Goal: Transaction & Acquisition: Purchase product/service

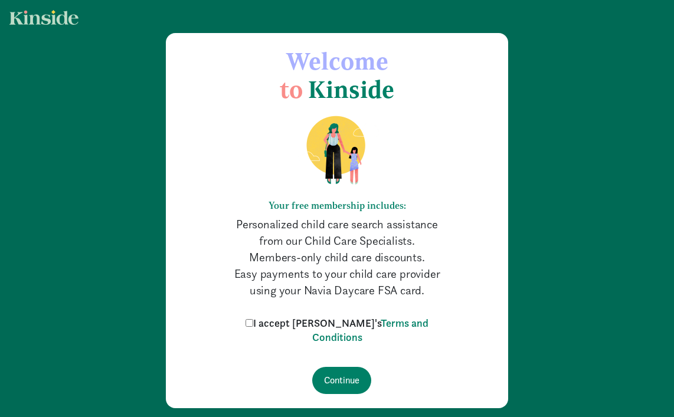
click at [253, 325] on input "I accept [PERSON_NAME]'s Terms and Conditions" at bounding box center [250, 323] width 8 height 8
checkbox input "true"
click at [339, 381] on input "Continue" at bounding box center [341, 380] width 59 height 27
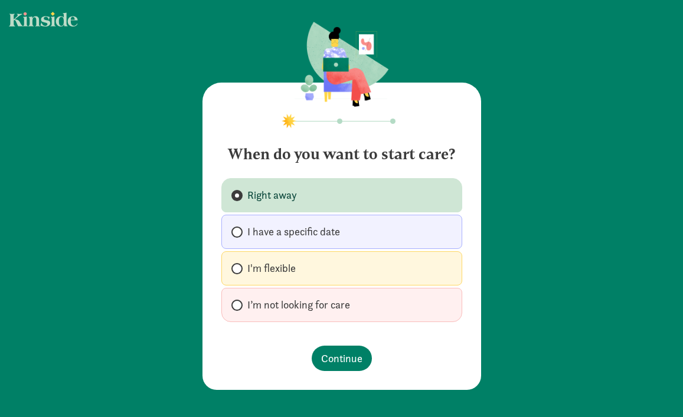
click at [350, 308] on label "I’m not looking for care" at bounding box center [341, 305] width 241 height 34
click at [239, 308] on input "I’m not looking for care" at bounding box center [235, 306] width 8 height 8
radio input "true"
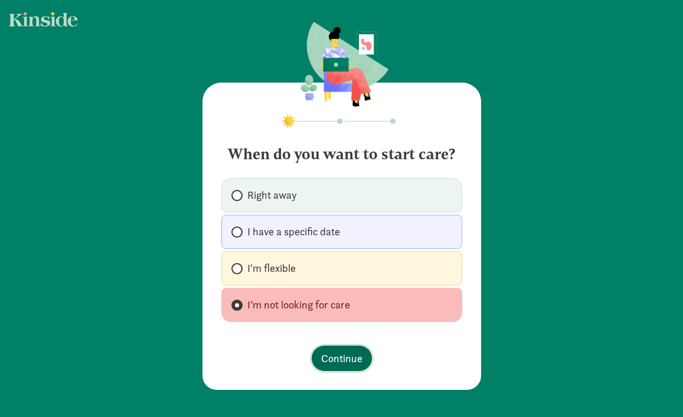
click at [322, 369] on button "Continue" at bounding box center [342, 358] width 60 height 25
click at [329, 361] on span "Continue" at bounding box center [341, 359] width 41 height 16
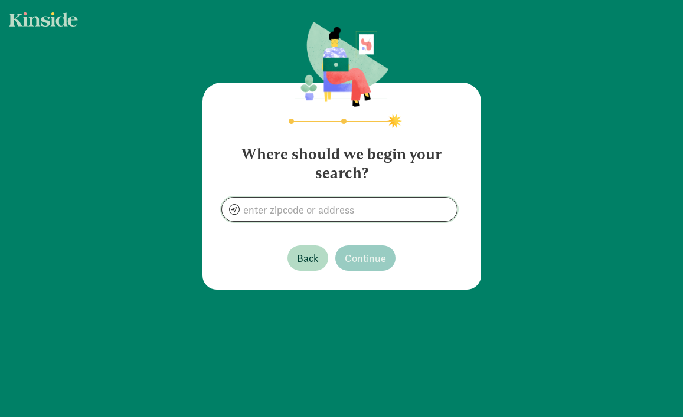
click at [360, 218] on input at bounding box center [339, 210] width 235 height 24
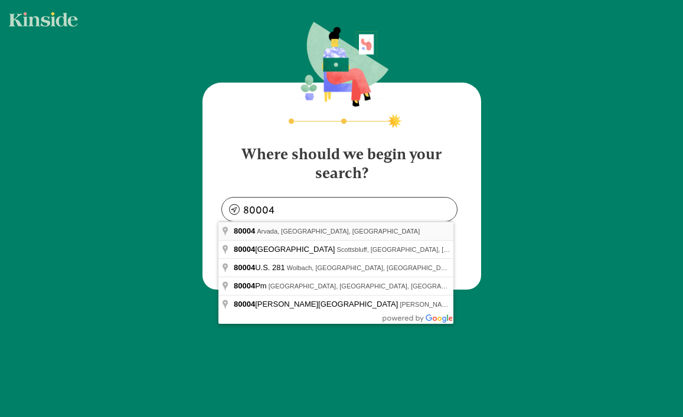
type input "Arvada, CO 80004, USA"
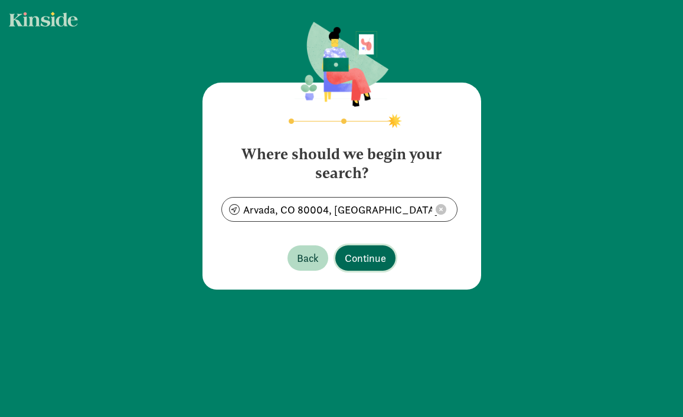
click at [372, 257] on span "Continue" at bounding box center [365, 258] width 41 height 16
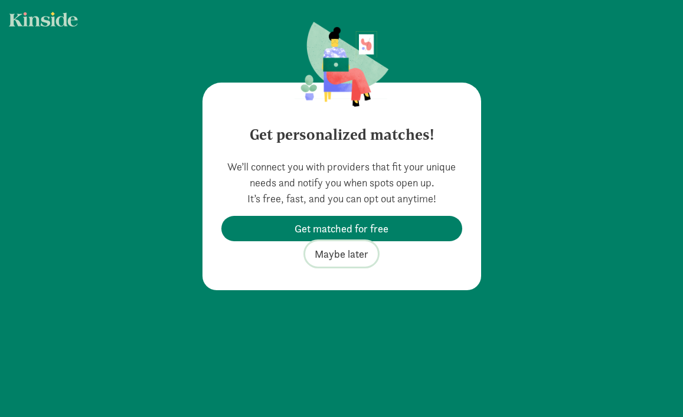
click at [338, 256] on span "Maybe later" at bounding box center [342, 254] width 54 height 16
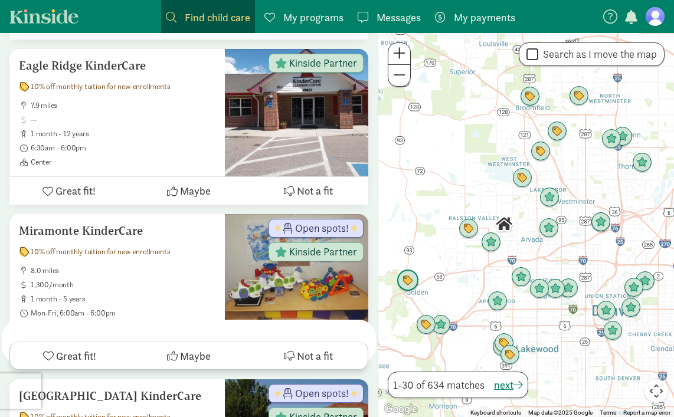
scroll to position [503, 0]
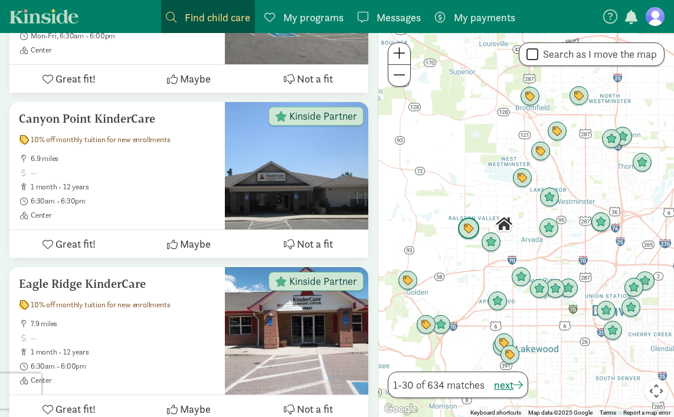
click at [467, 227] on img "Click to see details" at bounding box center [468, 229] width 22 height 22
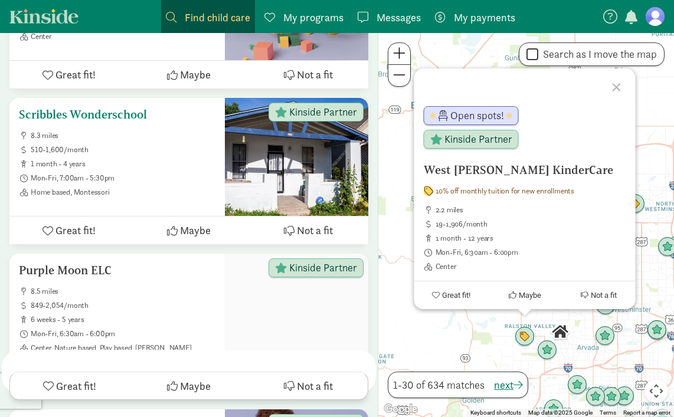
scroll to position [3906, 0]
